Goal: Use online tool/utility: Utilize a website feature to perform a specific function

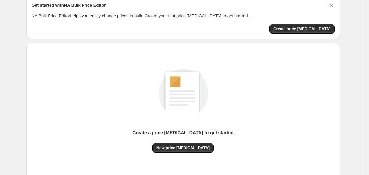
scroll to position [72, 0]
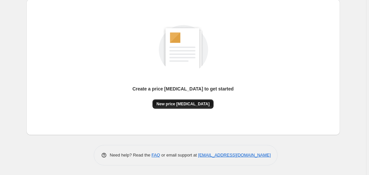
click at [181, 101] on button "New price [MEDICAL_DATA]" at bounding box center [182, 103] width 61 height 9
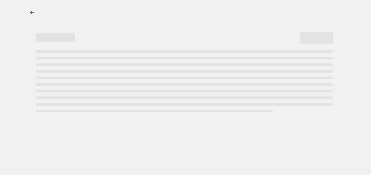
select select "percentage"
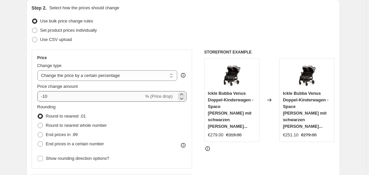
scroll to position [101, 0]
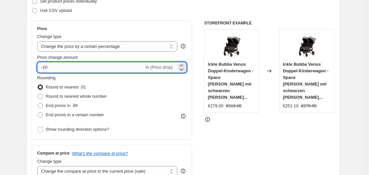
click at [88, 68] on input "-10" at bounding box center [90, 67] width 107 height 11
type input "-1"
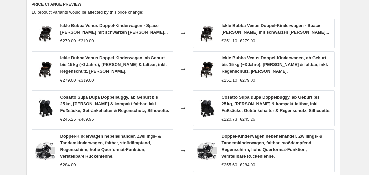
scroll to position [528, 0]
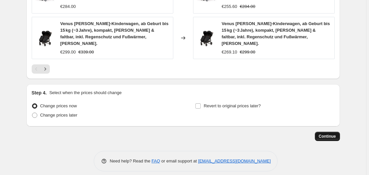
type input "-35"
click at [332, 133] on button "Continue" at bounding box center [327, 136] width 25 height 9
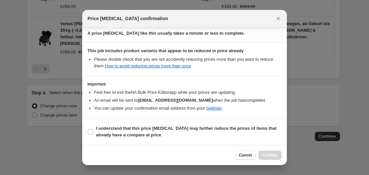
scroll to position [104, 0]
click at [123, 126] on b "I understand that this price [MEDICAL_DATA] may further reduce the prices of it…" at bounding box center [186, 132] width 180 height 12
click at [93, 129] on input "I understand that this price [MEDICAL_DATA] may further reduce the prices of it…" at bounding box center [90, 131] width 5 height 5
checkbox input "true"
click at [270, 158] on button "Confirm" at bounding box center [269, 154] width 23 height 9
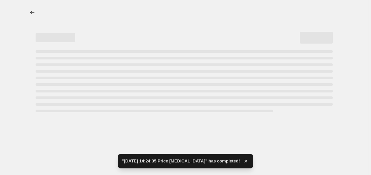
select select "percentage"
